Goal: Information Seeking & Learning: Find contact information

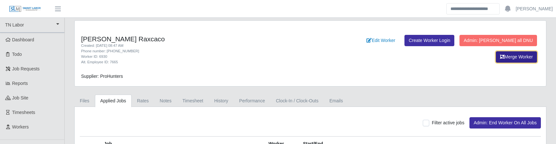
click at [508, 56] on button "Merge Worker" at bounding box center [516, 56] width 41 height 11
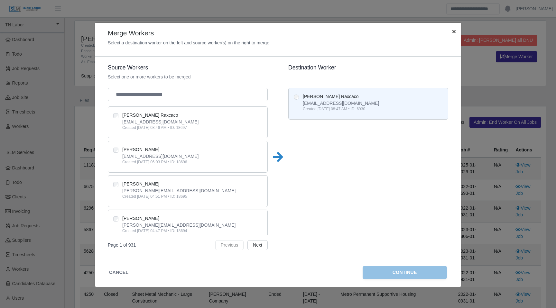
click at [452, 31] on span "×" at bounding box center [454, 31] width 4 height 7
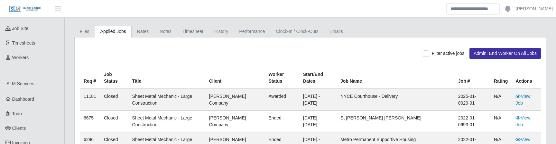
scroll to position [72, 0]
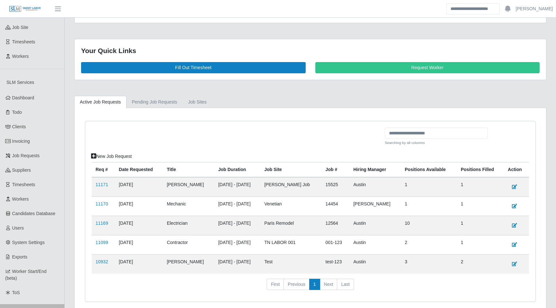
scroll to position [98, 0]
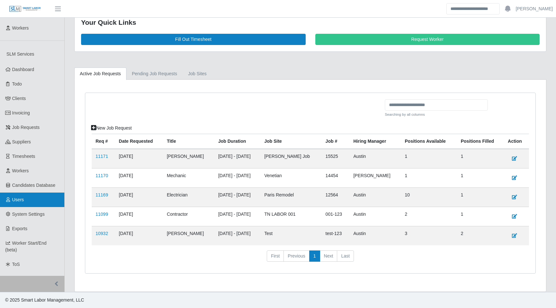
click at [24, 202] on span "Users" at bounding box center [18, 199] width 12 height 5
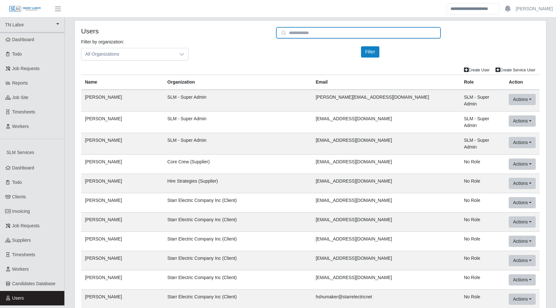
click at [312, 29] on input "email" at bounding box center [358, 33] width 165 height 12
paste input "**********"
type input "**********"
click at [376, 48] on button "Filter" at bounding box center [370, 51] width 18 height 11
click at [265, 74] on div "Create Service User Create User" at bounding box center [310, 70] width 468 height 9
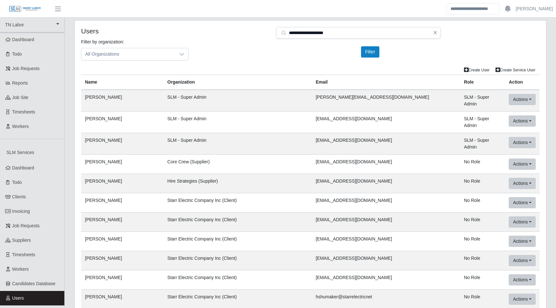
scroll to position [23825, 0]
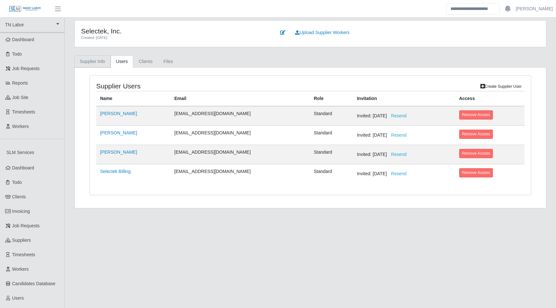
click at [85, 59] on link "Supplier Info" at bounding box center [92, 61] width 36 height 13
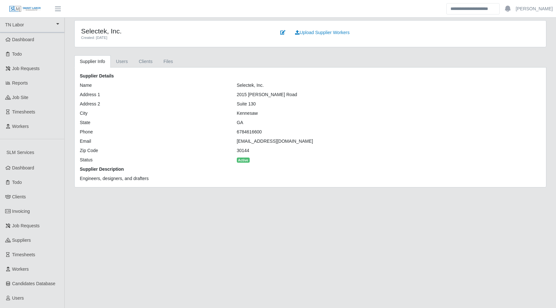
click at [109, 58] on link "Supplier Info" at bounding box center [92, 61] width 36 height 13
click at [121, 59] on link "Users" at bounding box center [122, 61] width 23 height 13
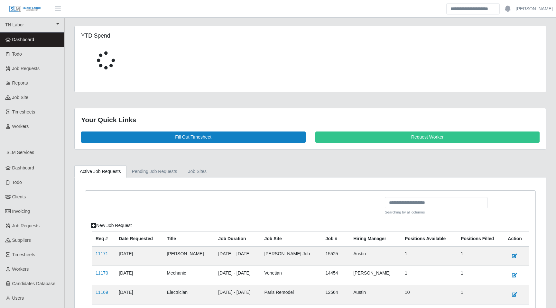
scroll to position [98, 0]
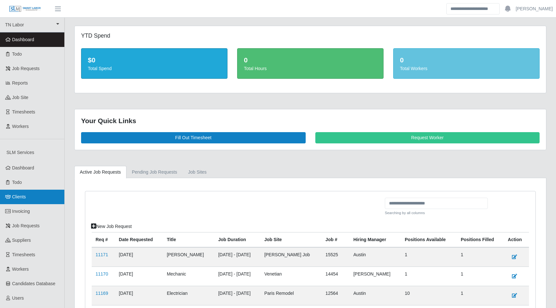
scroll to position [98, 0]
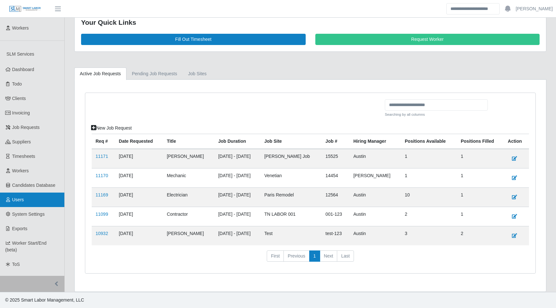
click at [34, 203] on link "Users" at bounding box center [32, 200] width 64 height 14
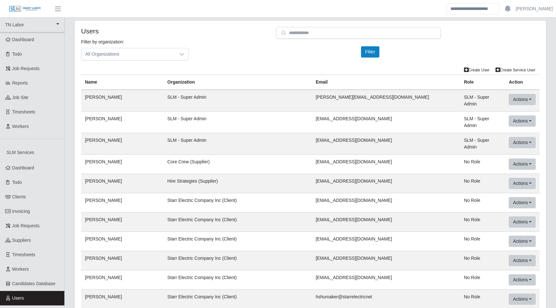
scroll to position [23825, 0]
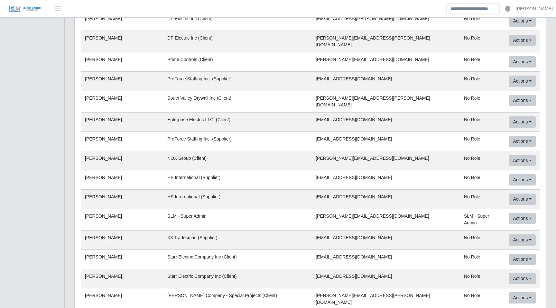
scroll to position [23825, 0]
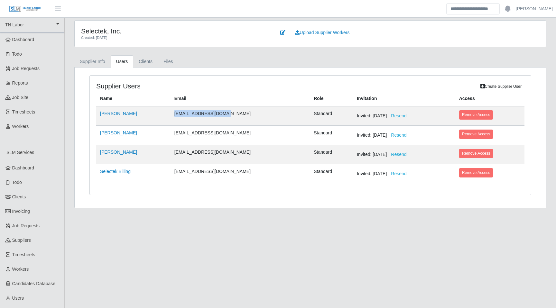
drag, startPoint x: 226, startPoint y: 113, endPoint x: 171, endPoint y: 113, distance: 55.3
click at [171, 113] on td "[EMAIL_ADDRESS][DOMAIN_NAME]" at bounding box center [240, 116] width 139 height 20
copy td "[EMAIL_ADDRESS][DOMAIN_NAME]"
drag, startPoint x: 221, startPoint y: 135, endPoint x: 165, endPoint y: 135, distance: 55.3
click at [165, 135] on tr "[PERSON_NAME] [EMAIL_ADDRESS][DOMAIN_NAME] Standard Invited: [DATE] Resend Remo…" at bounding box center [310, 135] width 428 height 19
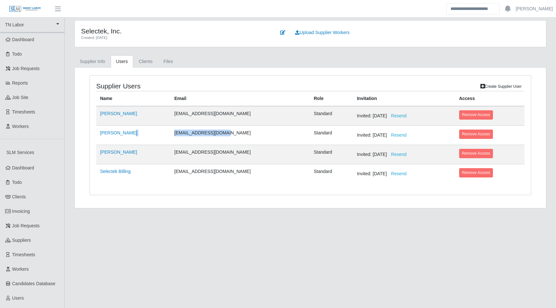
copy tr "[EMAIL_ADDRESS][DOMAIN_NAME]"
drag, startPoint x: 172, startPoint y: 153, endPoint x: 218, endPoint y: 153, distance: 46.7
click at [218, 153] on td "[EMAIL_ADDRESS][DOMAIN_NAME]" at bounding box center [240, 154] width 139 height 19
copy td "[EMAIL_ADDRESS][DOMAIN_NAME]"
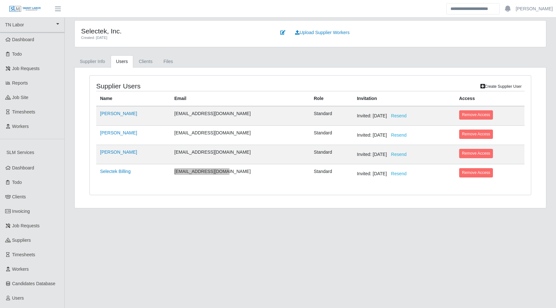
drag, startPoint x: 215, startPoint y: 174, endPoint x: 171, endPoint y: 173, distance: 44.1
click at [171, 173] on td "[EMAIL_ADDRESS][DOMAIN_NAME]" at bounding box center [240, 173] width 139 height 19
click at [147, 117] on td "[PERSON_NAME]" at bounding box center [133, 116] width 74 height 20
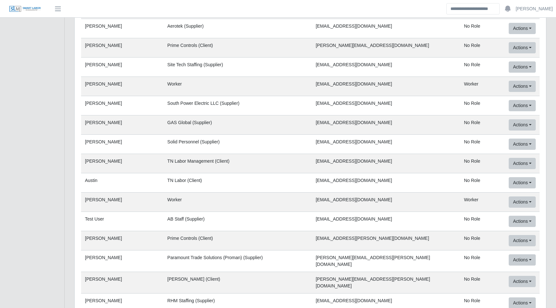
scroll to position [23825, 0]
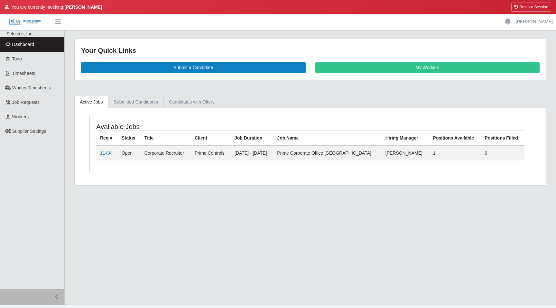
click at [188, 104] on link "Candidates with Offers" at bounding box center [191, 102] width 56 height 13
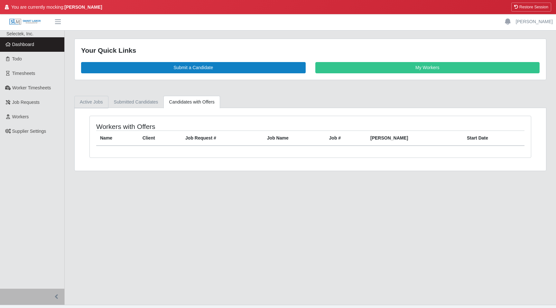
click at [93, 106] on link "Active Jobs" at bounding box center [91, 102] width 34 height 13
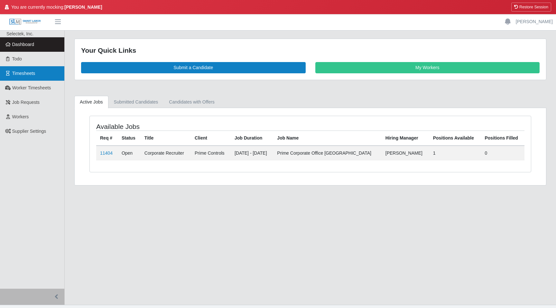
click at [25, 67] on link "Timesheets" at bounding box center [32, 73] width 64 height 14
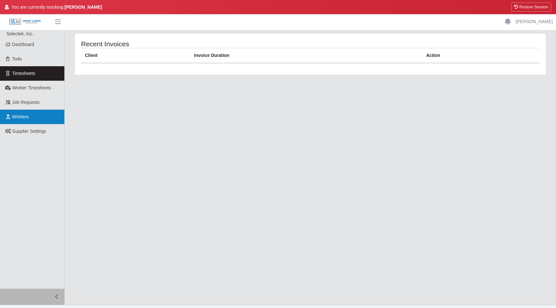
click at [22, 114] on span "Workers" at bounding box center [20, 116] width 17 height 5
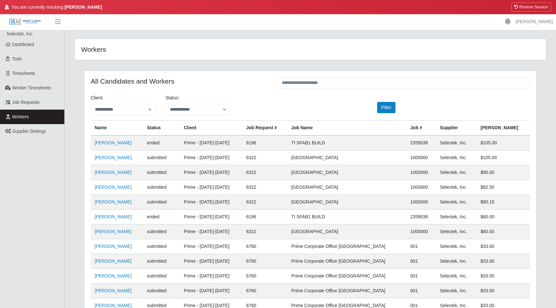
click at [89, 50] on h4 "Workers" at bounding box center [173, 49] width 185 height 8
drag, startPoint x: 81, startPoint y: 48, endPoint x: 186, endPoint y: 89, distance: 112.8
click at [186, 89] on div "**********" at bounding box center [310, 238] width 491 height 398
click at [186, 89] on div "All Candidates and Workers" at bounding box center [179, 83] width 187 height 13
